Goal: Use online tool/utility: Utilize a website feature to perform a specific function

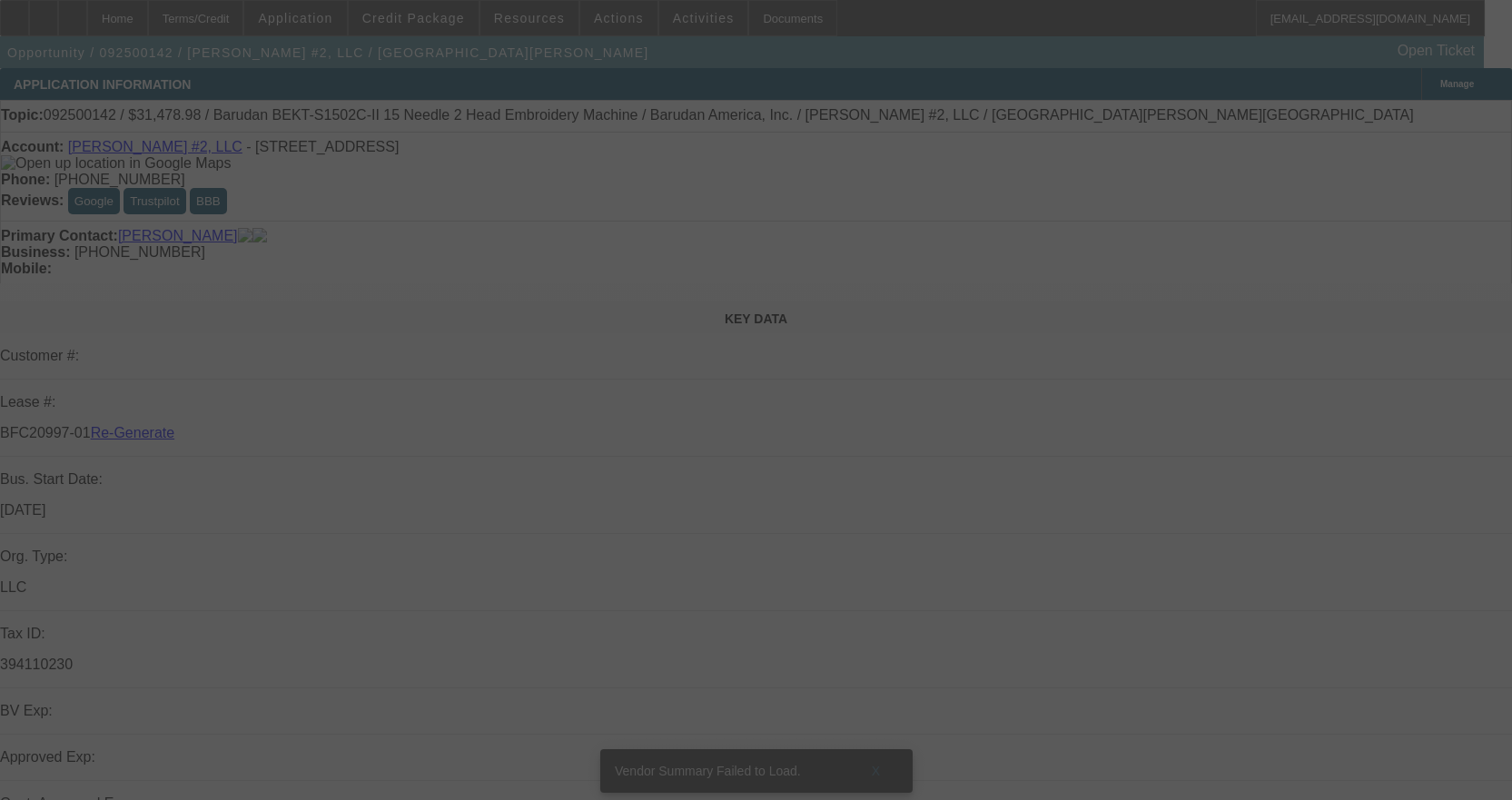
select select "3"
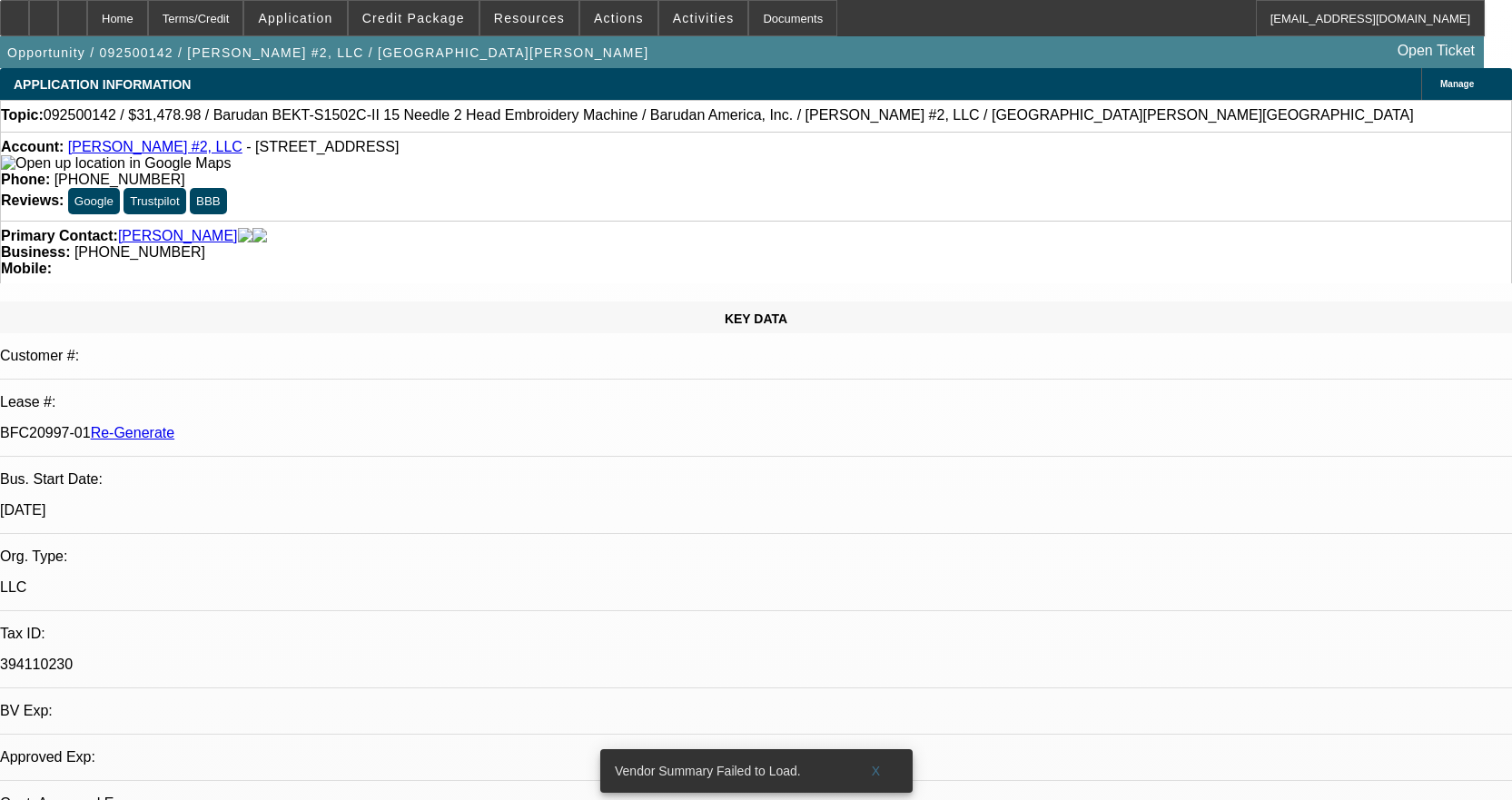
select select "0.1"
select select "1.5"
select select "2"
select select "0"
select select "2"
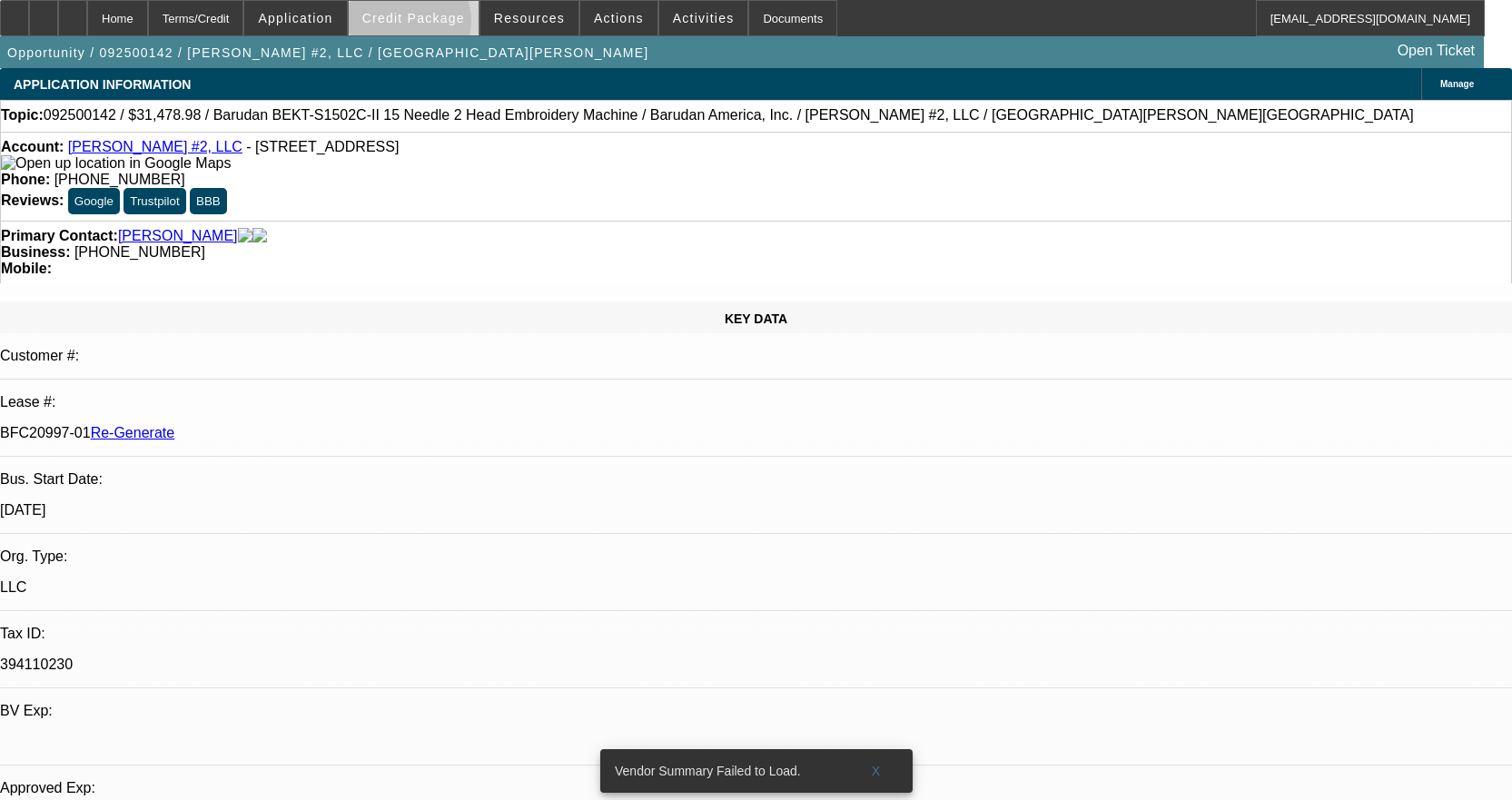
click at [436, 25] on span at bounding box center [413, 18] width 130 height 44
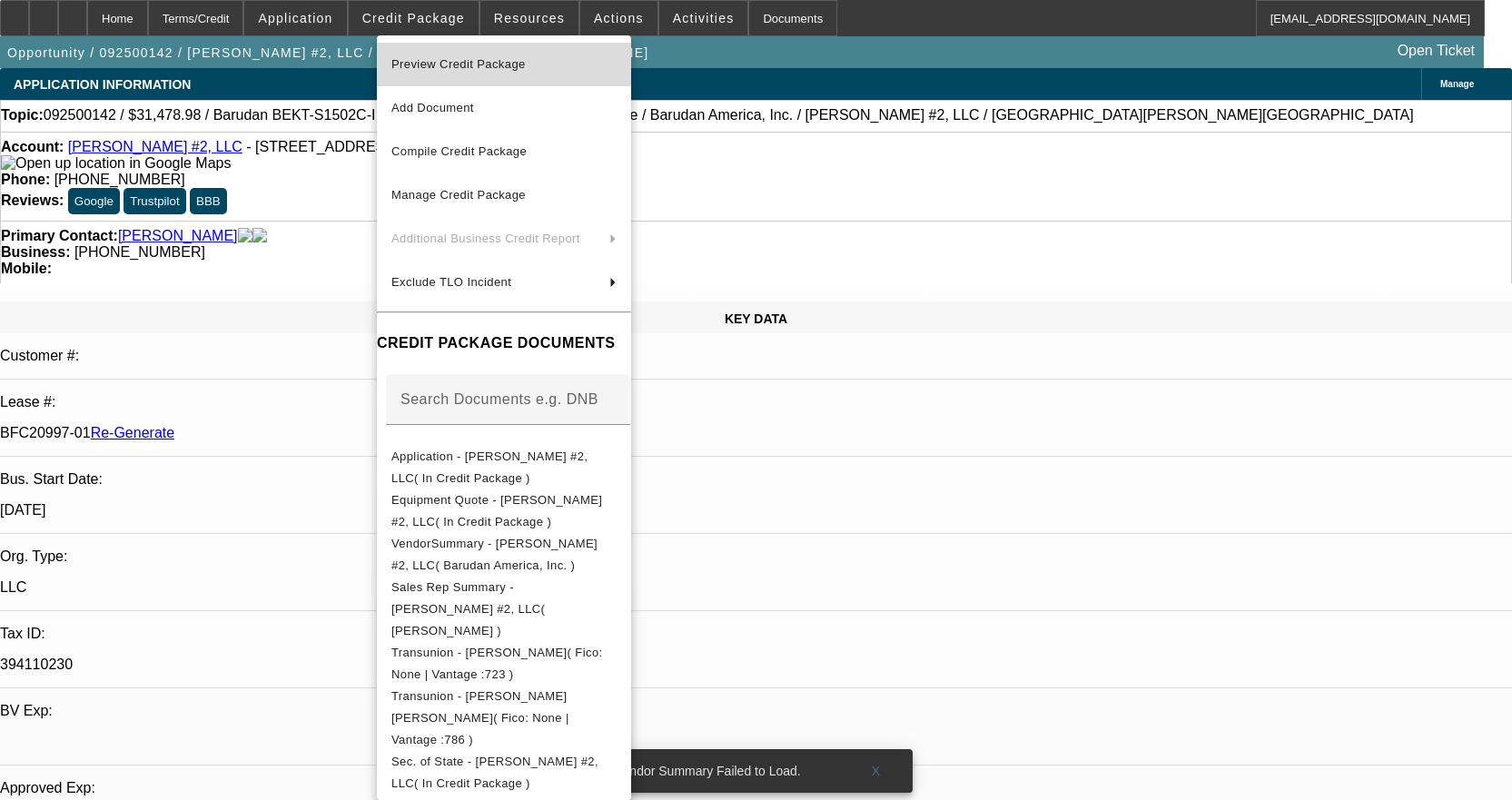
click at [558, 72] on span "Preview Credit Package" at bounding box center [505, 63] width 226 height 21
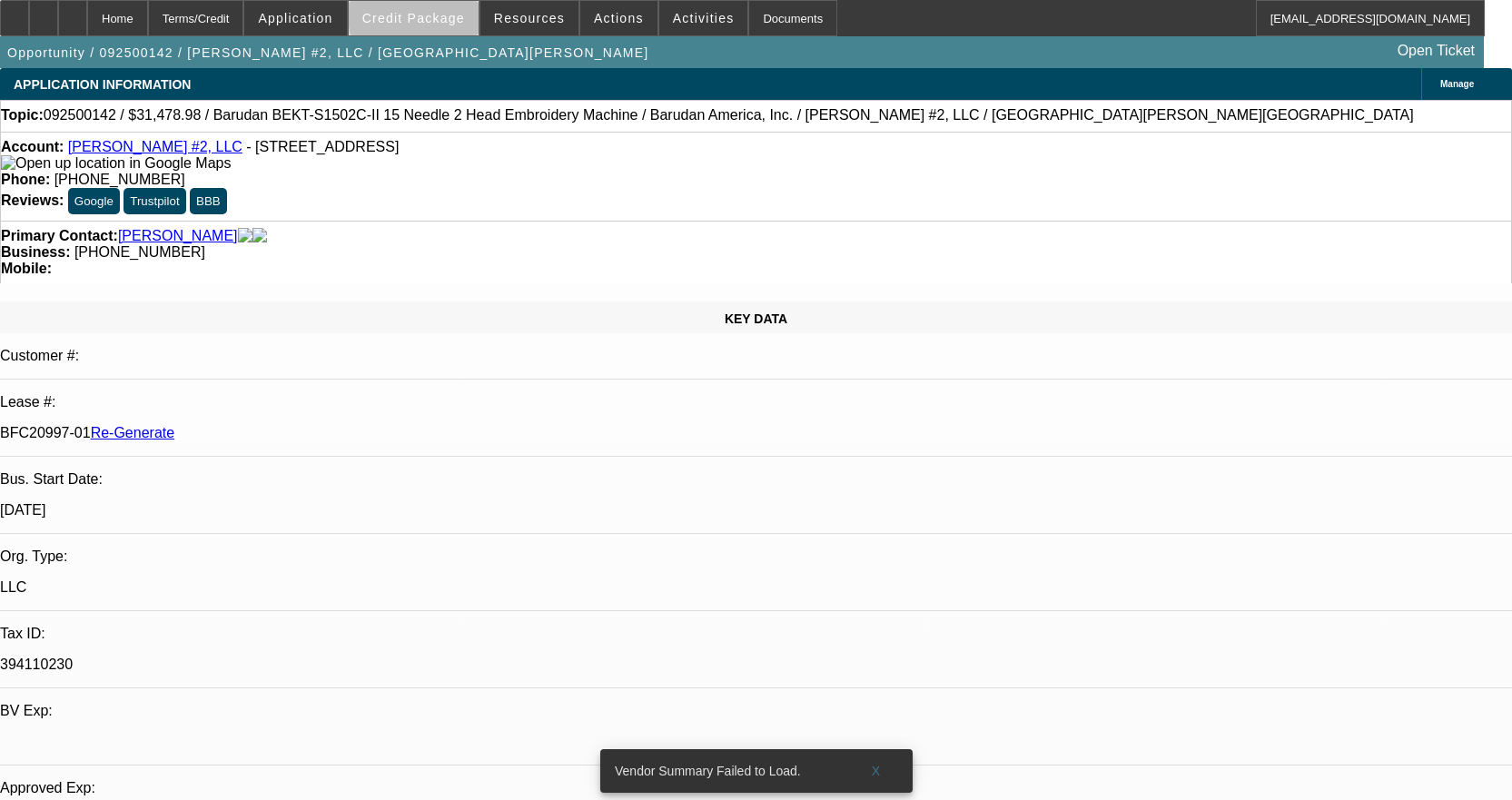
click at [459, 14] on span "Credit Package" at bounding box center [414, 19] width 103 height 15
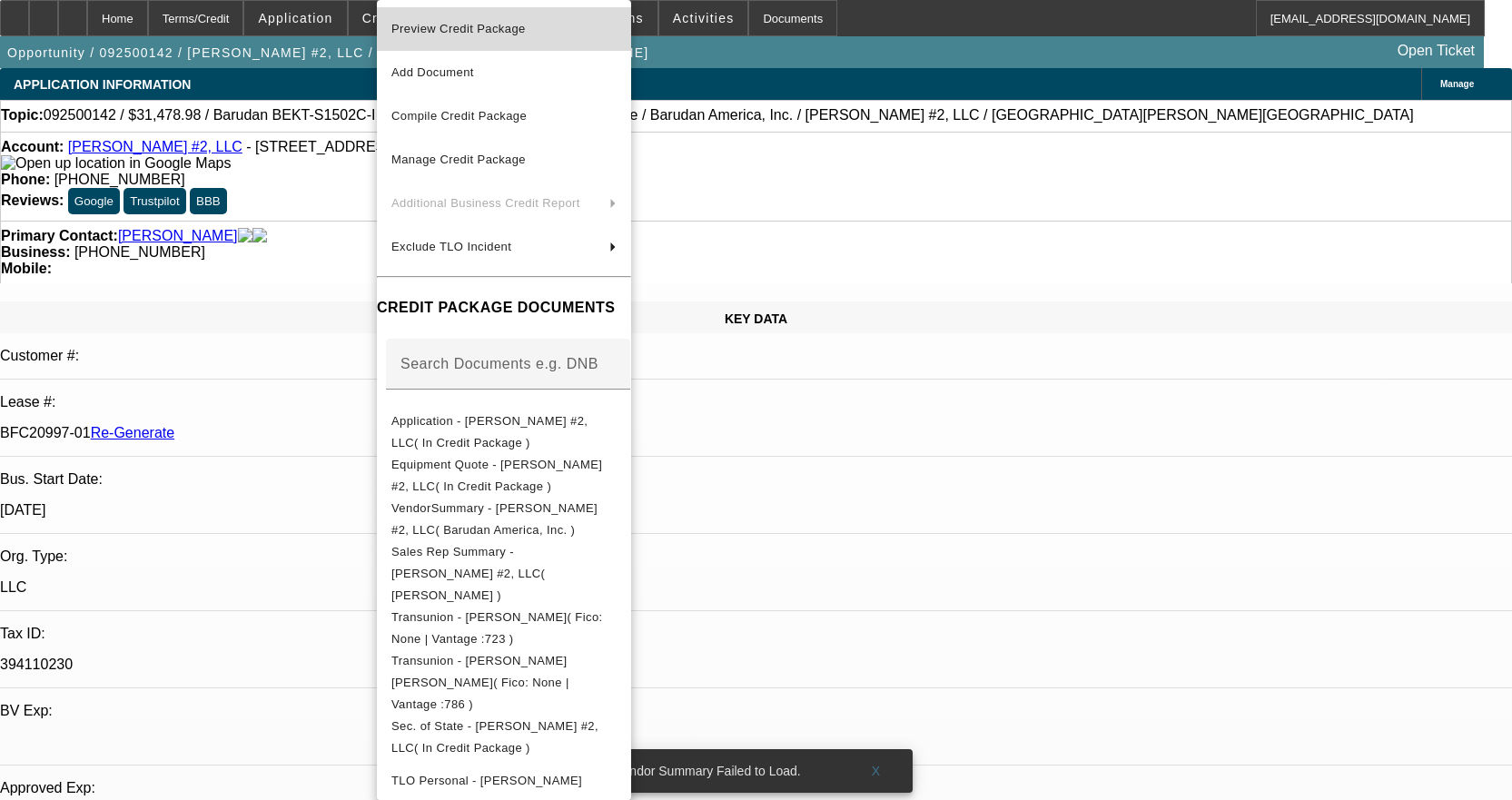
click at [459, 22] on span "Preview Credit Package" at bounding box center [459, 28] width 134 height 14
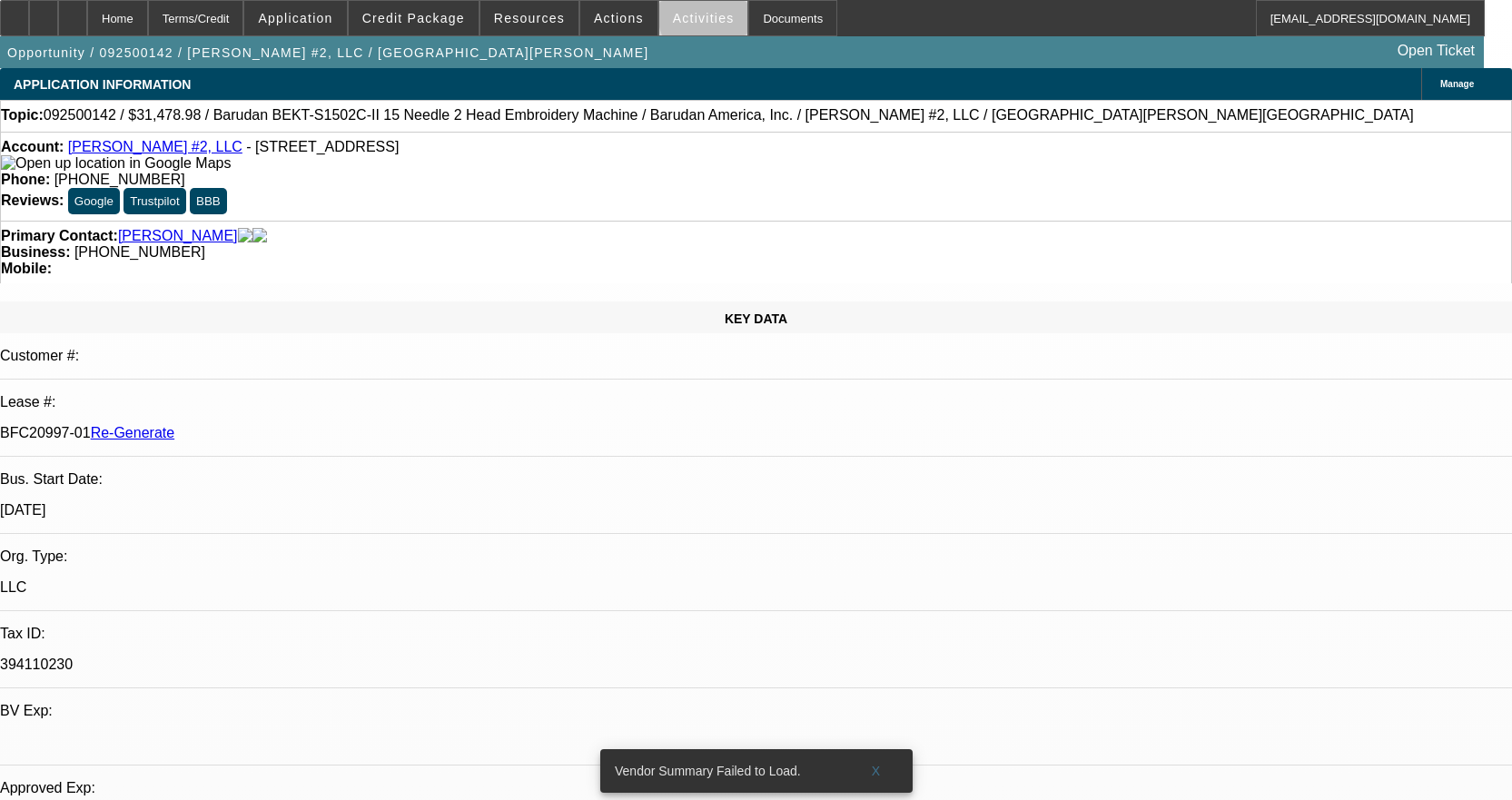
click at [697, 18] on span "Activities" at bounding box center [704, 19] width 62 height 15
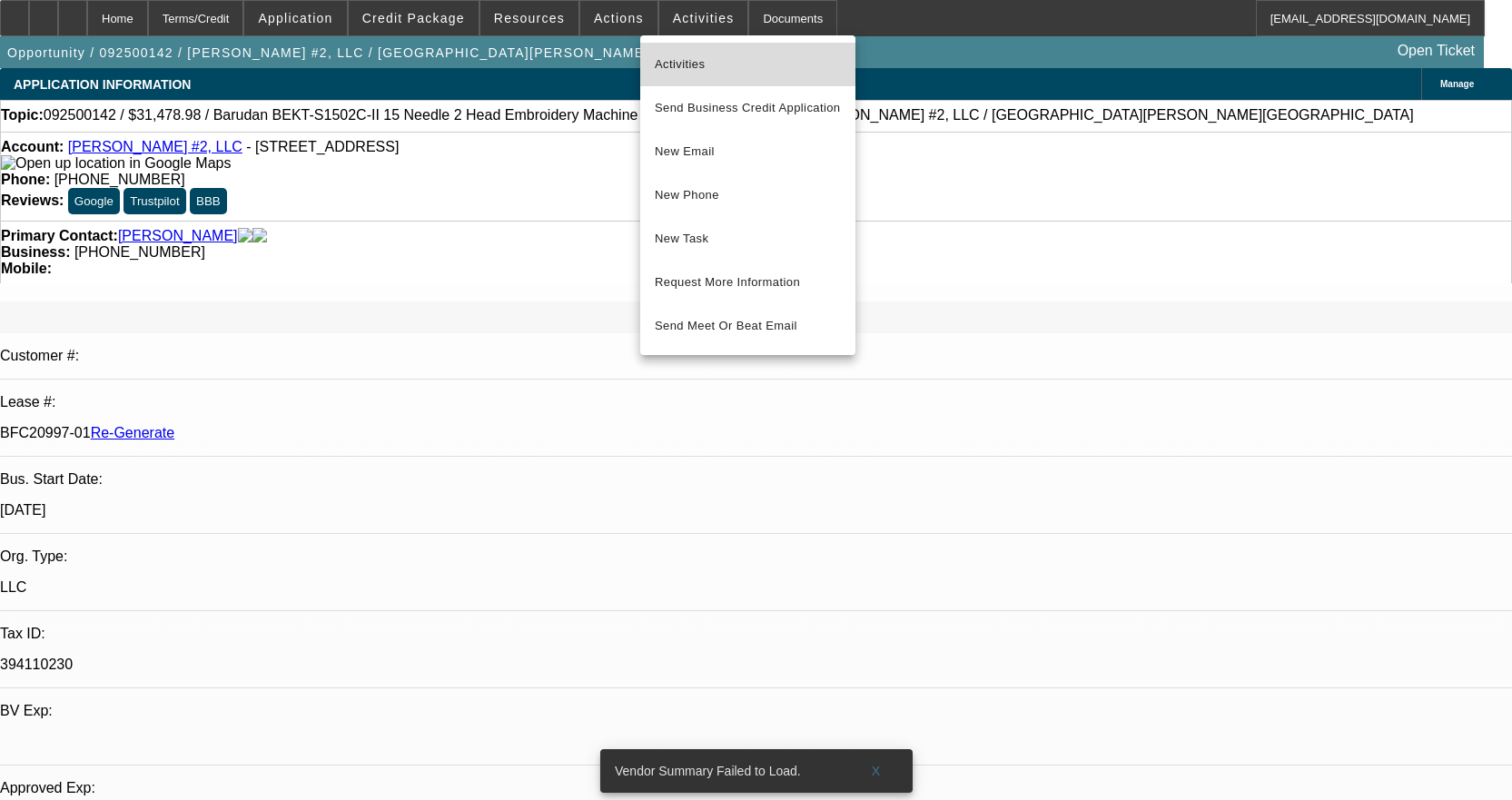
click at [700, 55] on span "Activities" at bounding box center [748, 63] width 187 height 21
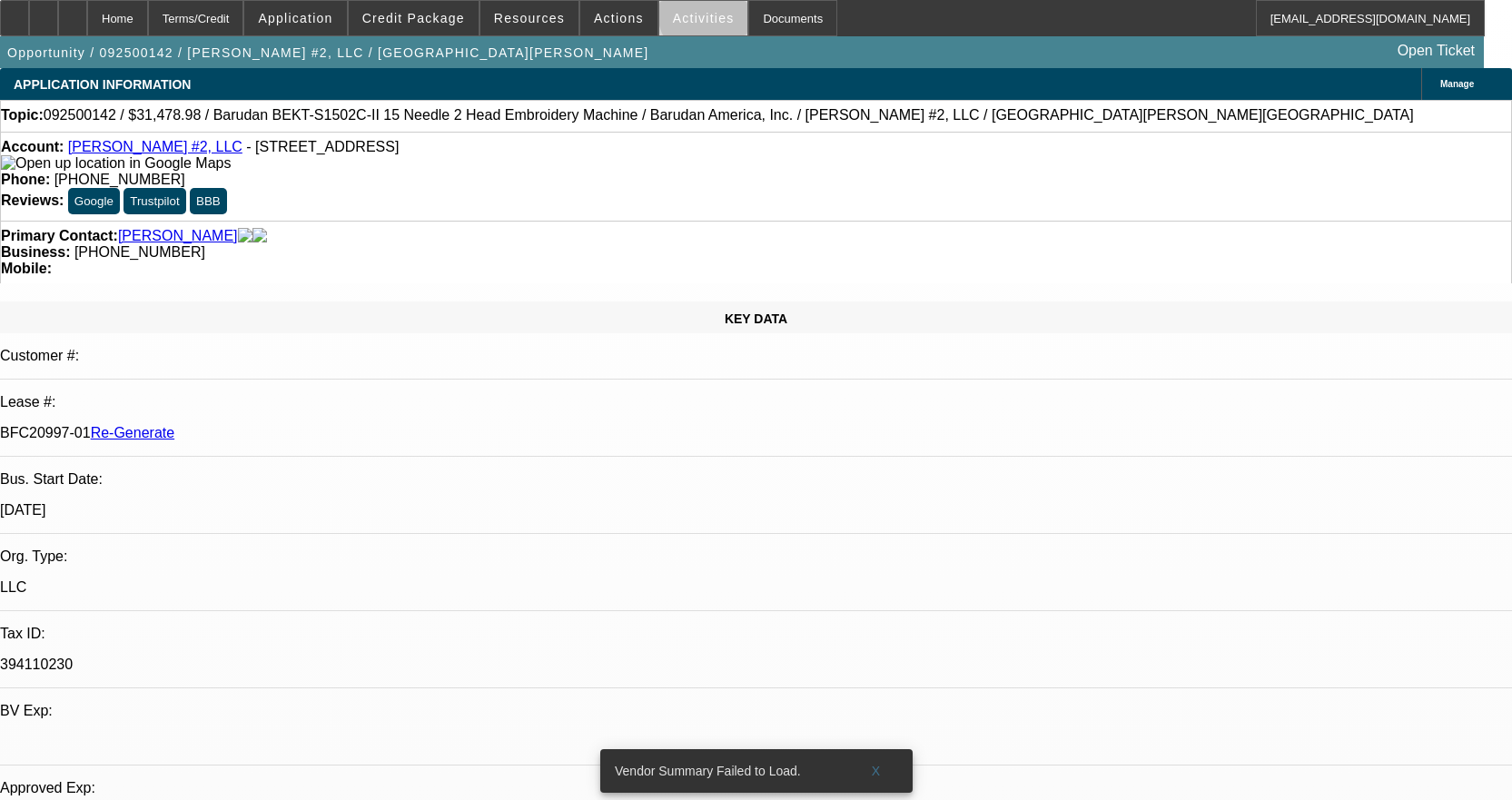
click at [692, 17] on span "Activities" at bounding box center [704, 19] width 62 height 15
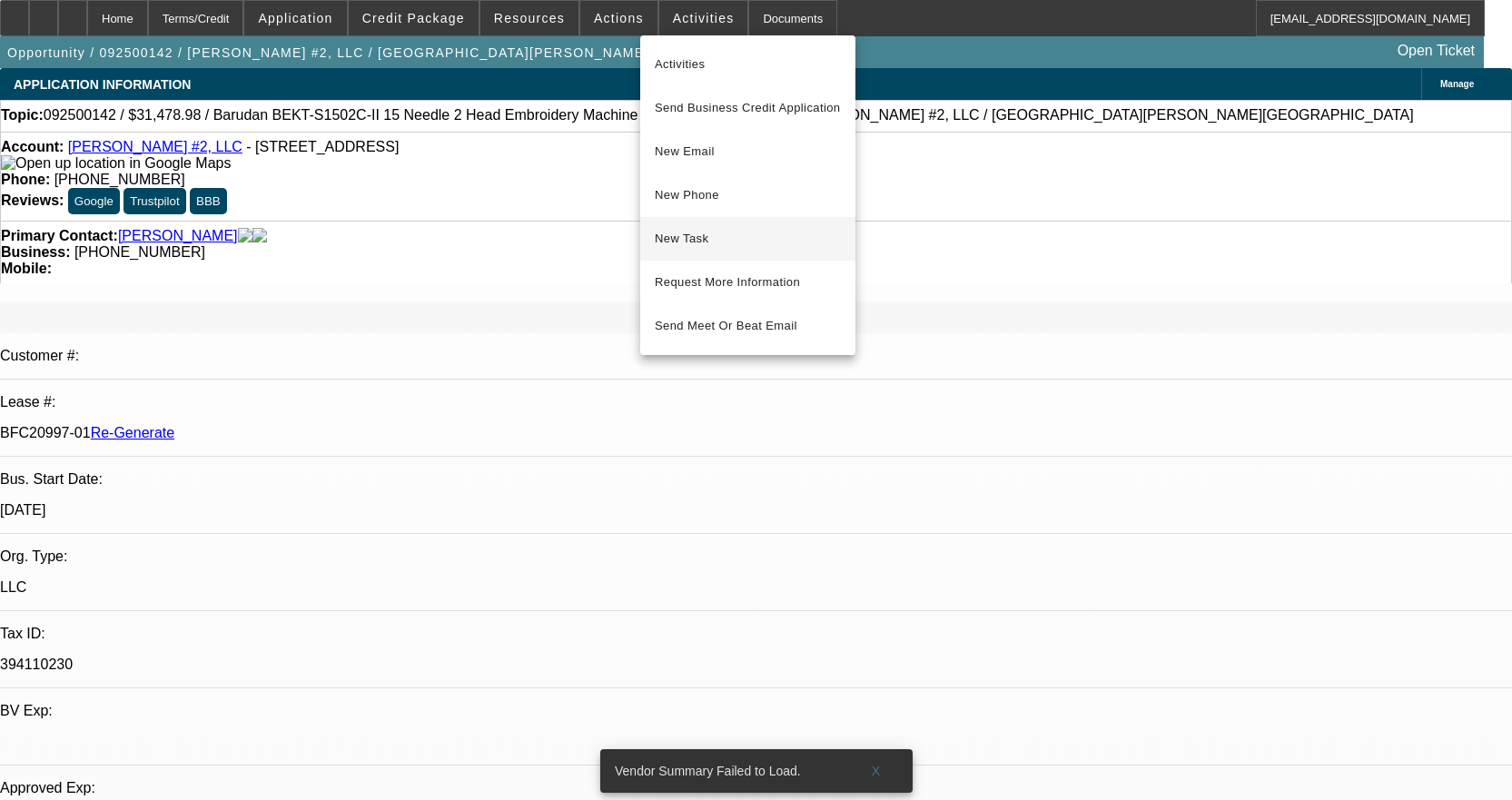
click at [709, 242] on span "New Task" at bounding box center [748, 238] width 187 height 21
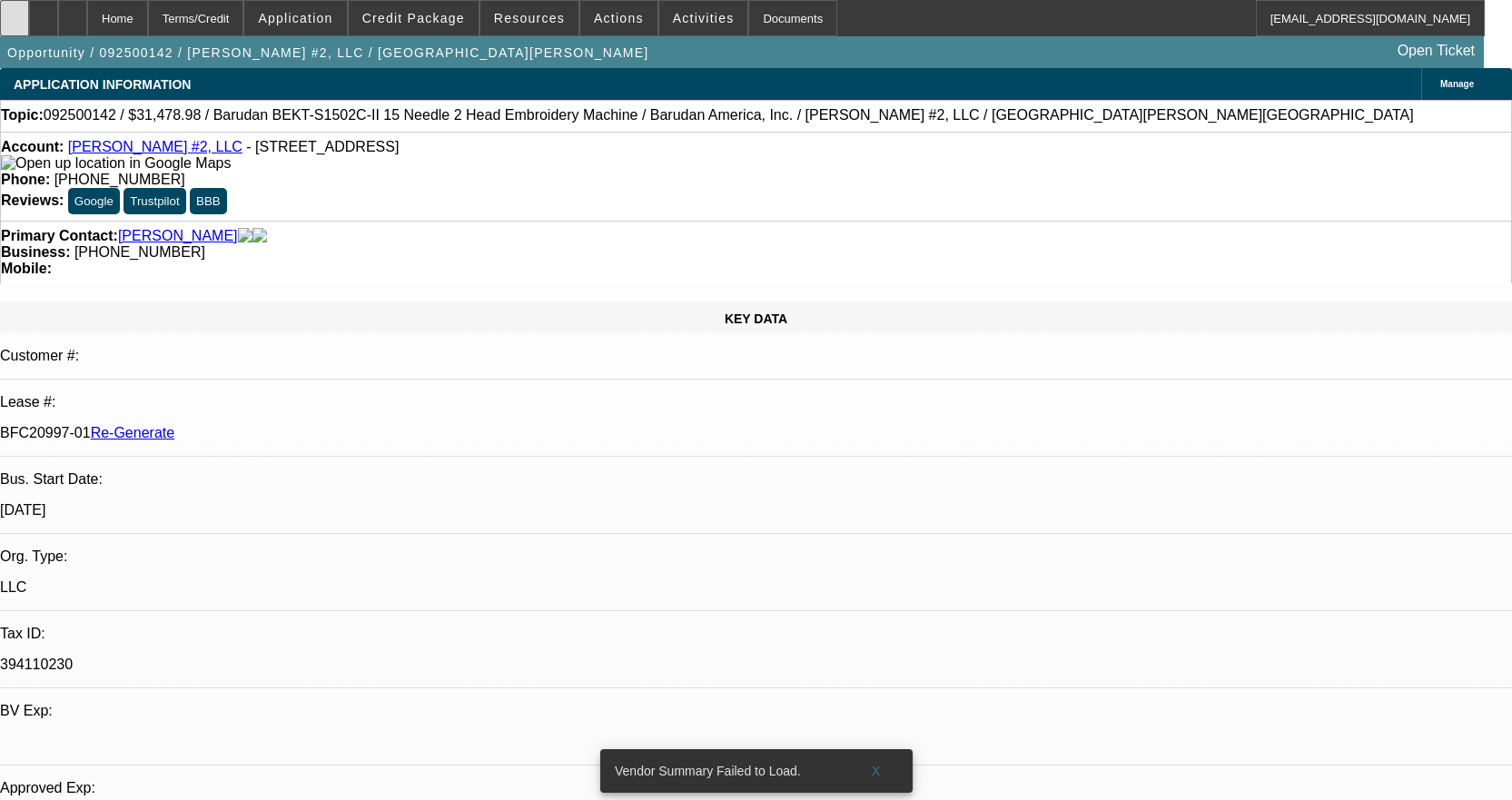
click at [15, 12] on icon at bounding box center [15, 12] width 0 height 0
